Goal: Information Seeking & Learning: Find specific fact

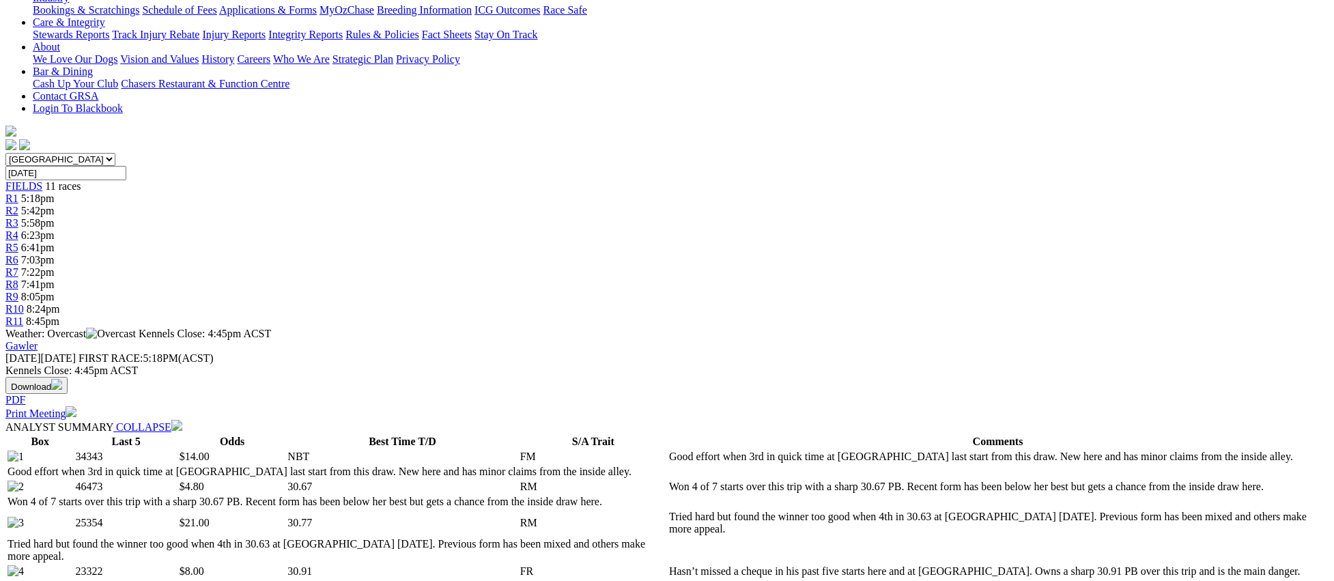
scroll to position [294, 0]
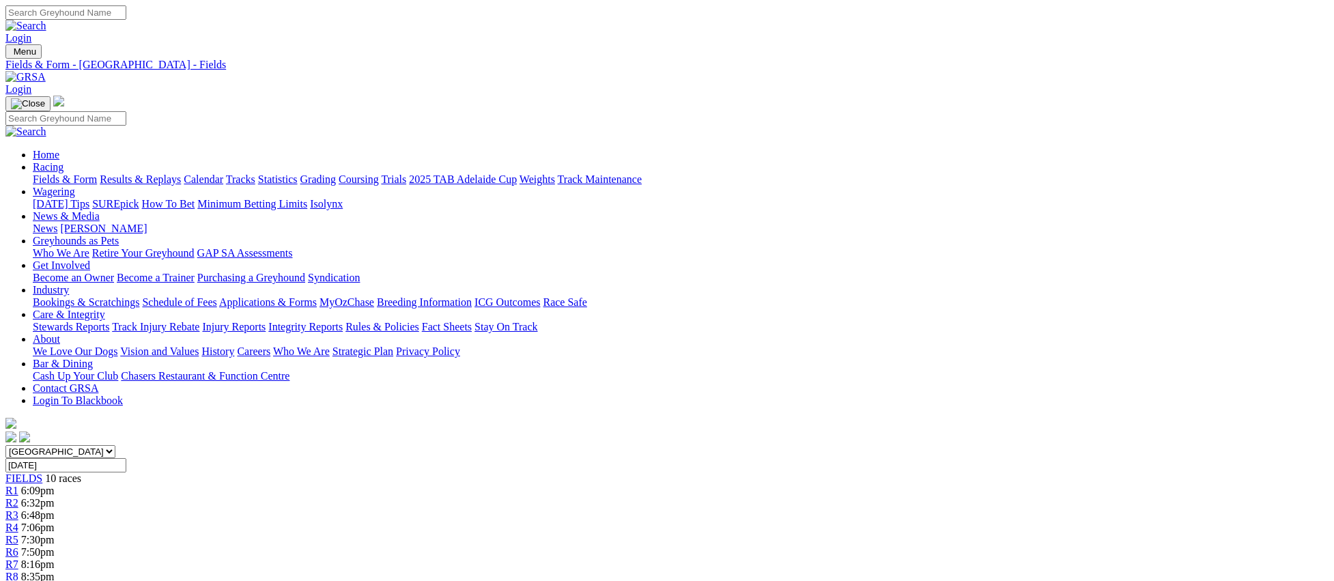
click at [555, 173] on link "Weights" at bounding box center [538, 179] width 36 height 12
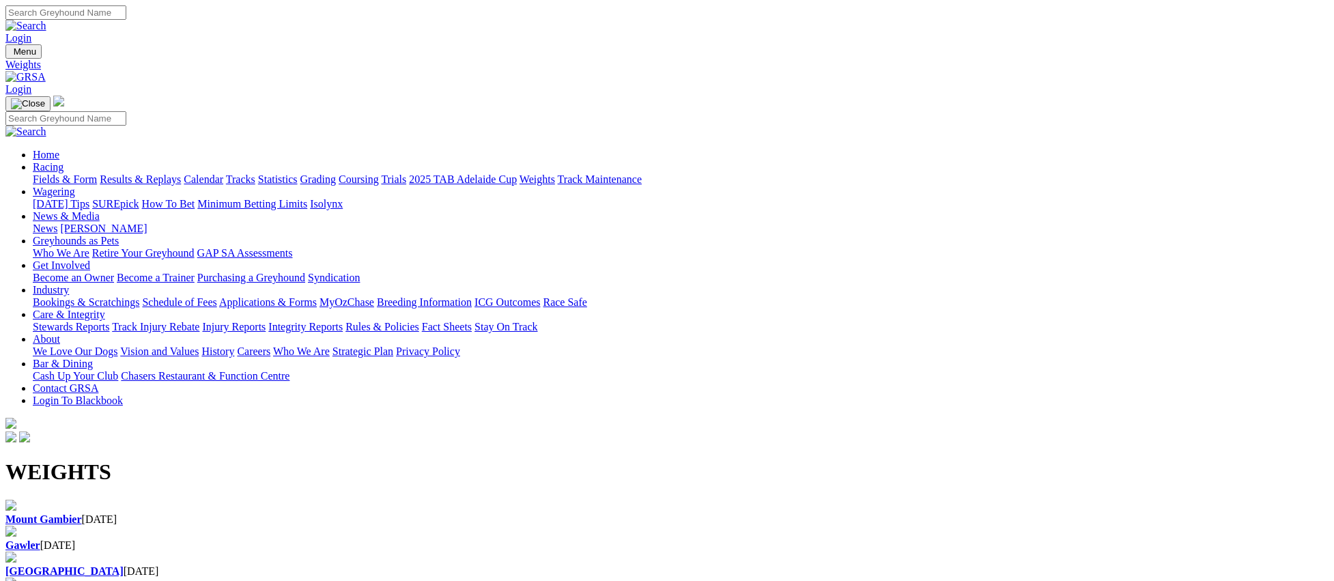
click at [503, 526] on div "Gawler 31 Aug 2025" at bounding box center [667, 539] width 1324 height 26
